Goal: Task Accomplishment & Management: Manage account settings

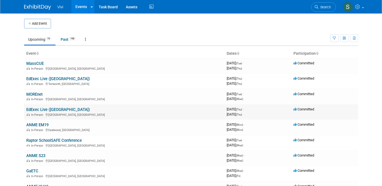
scroll to position [0, 0]
click at [38, 94] on link "MOREnet" at bounding box center [34, 94] width 16 height 5
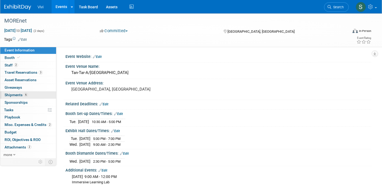
click at [18, 93] on span "Shipments 6" at bounding box center [16, 95] width 23 height 4
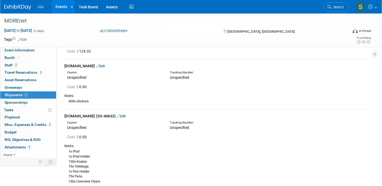
scroll to position [200, 0]
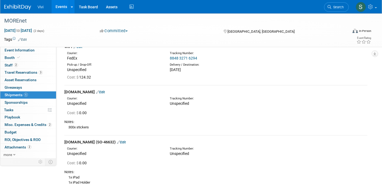
click at [102, 90] on link "Edit" at bounding box center [100, 92] width 9 height 4
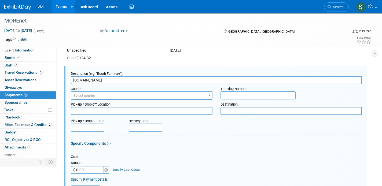
scroll to position [0, 0]
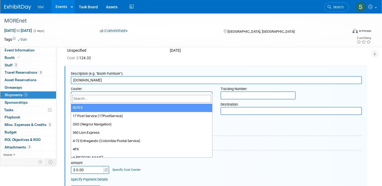
click at [80, 94] on span "Select courier" at bounding box center [85, 96] width 22 height 4
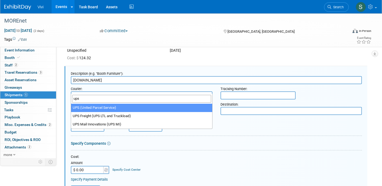
type input "ups"
select select "508"
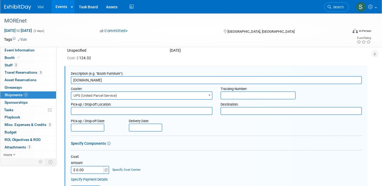
click at [223, 92] on input "text" at bounding box center [258, 96] width 75 height 8
paste input "1Z800E890236932759"
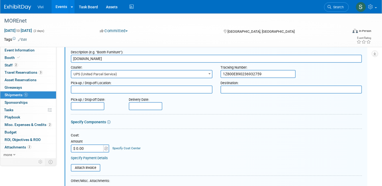
type input "1Z800E890236932759"
click at [138, 102] on input "text" at bounding box center [146, 106] width 34 height 8
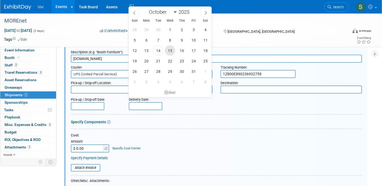
click at [167, 52] on span "15" at bounding box center [170, 50] width 10 height 10
type input "Oct 15, 2025"
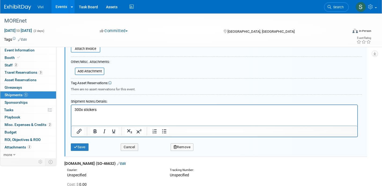
scroll to position [375, 0]
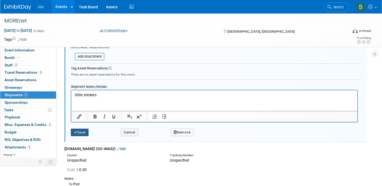
click at [79, 129] on button "Save" at bounding box center [80, 133] width 18 height 8
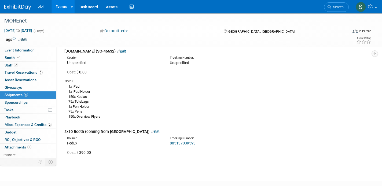
scroll to position [25, 0]
